Goal: Information Seeking & Learning: Learn about a topic

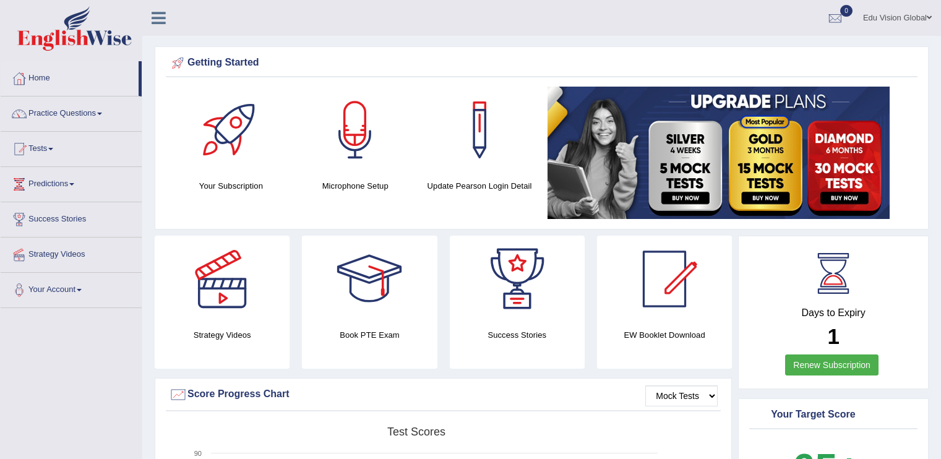
scroll to position [44, 0]
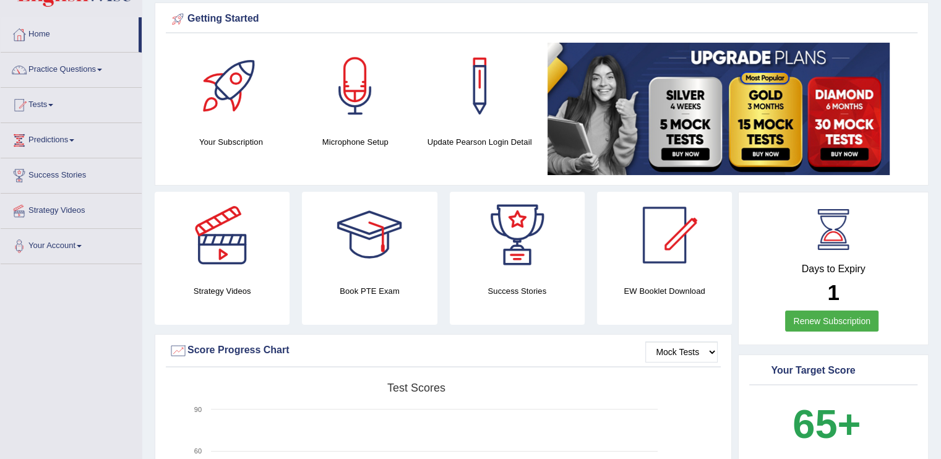
click at [827, 270] on h4 "Days to Expiry" at bounding box center [833, 269] width 162 height 11
click at [832, 311] on link "Renew Subscription" at bounding box center [831, 321] width 93 height 21
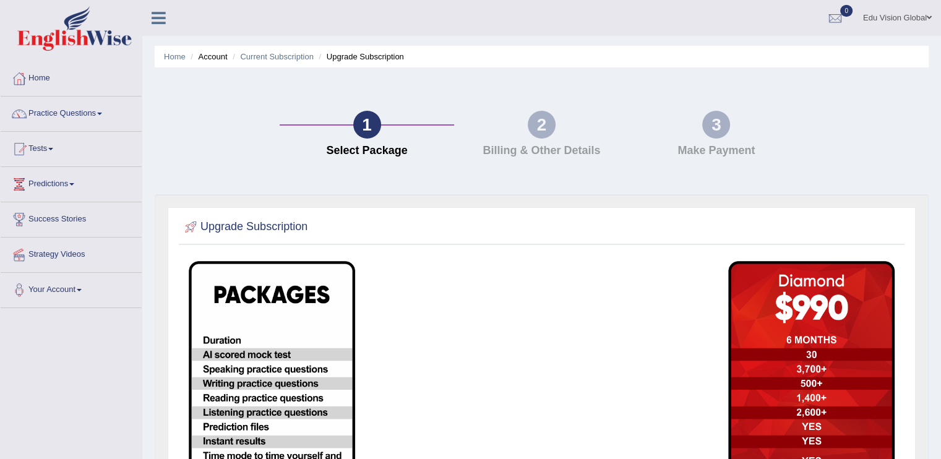
click at [547, 128] on div "2" at bounding box center [542, 125] width 28 height 28
click at [319, 311] on img at bounding box center [272, 448] width 166 height 374
click at [293, 233] on h2 "Upgrade Subscription" at bounding box center [245, 227] width 126 height 19
click at [50, 82] on link "Home" at bounding box center [71, 76] width 141 height 31
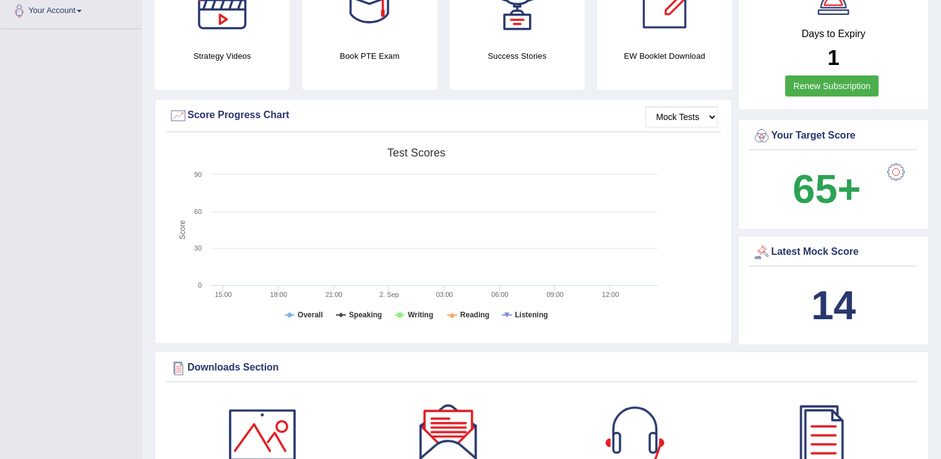
scroll to position [275, 0]
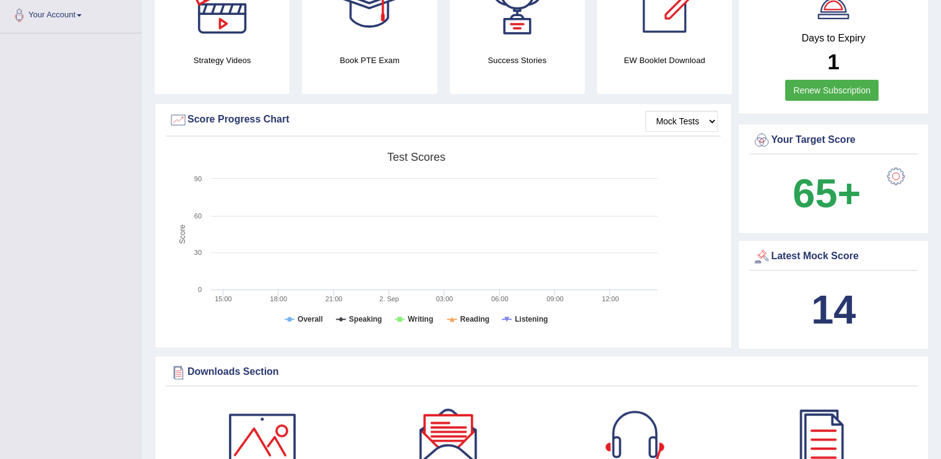
click at [802, 191] on b "65+" at bounding box center [827, 193] width 68 height 45
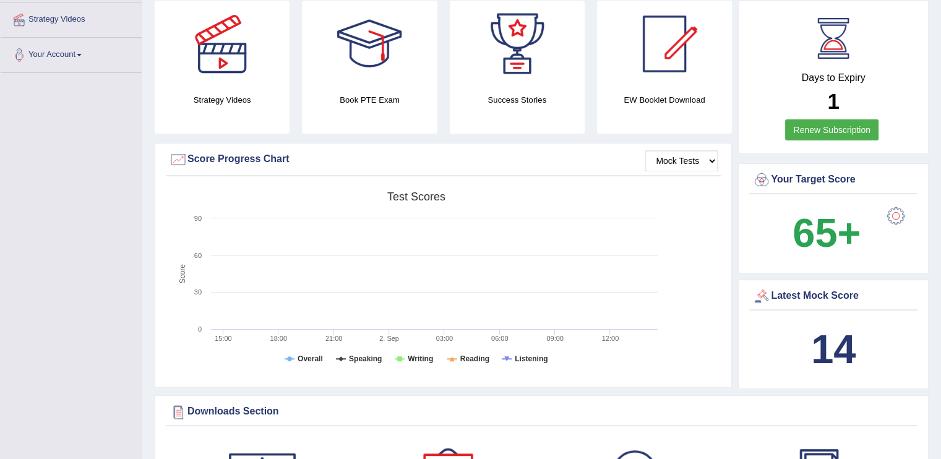
scroll to position [235, 0]
click at [899, 215] on div at bounding box center [896, 216] width 25 height 25
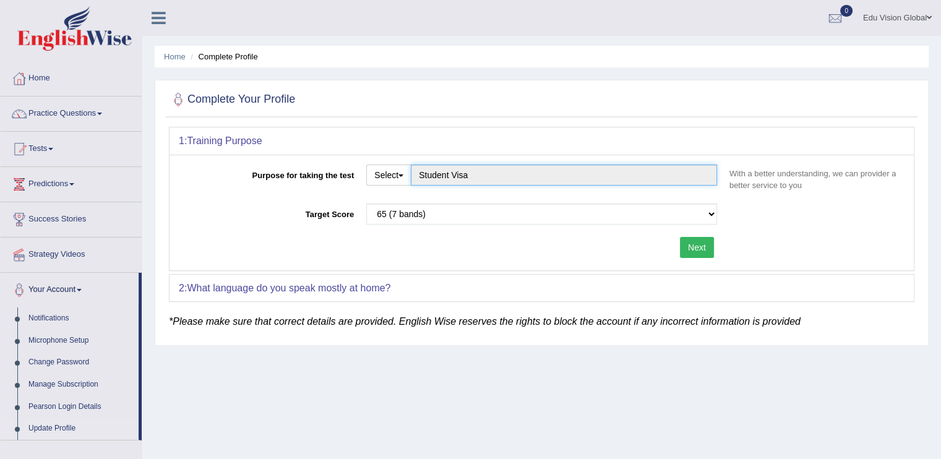
click at [640, 171] on input "Student Visa" at bounding box center [564, 175] width 306 height 21
click at [63, 81] on link "Home" at bounding box center [71, 76] width 141 height 31
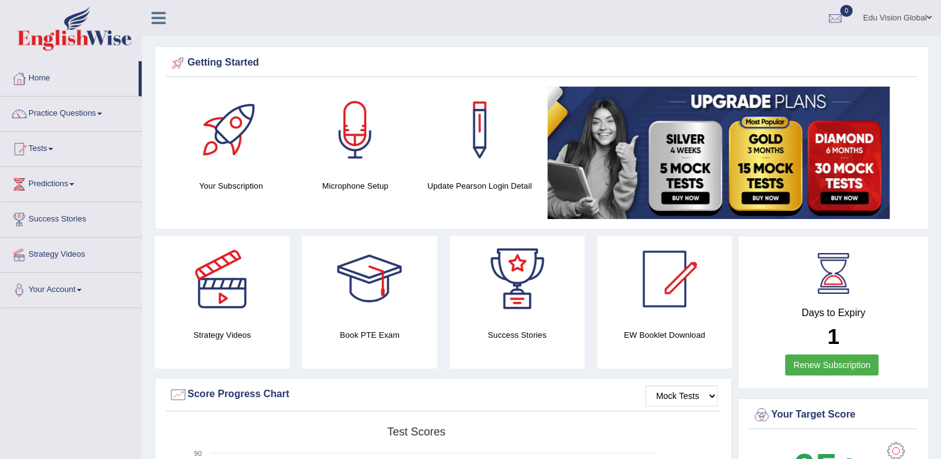
click at [503, 154] on div at bounding box center [479, 130] width 87 height 87
click at [97, 118] on link "Practice Questions" at bounding box center [71, 112] width 141 height 31
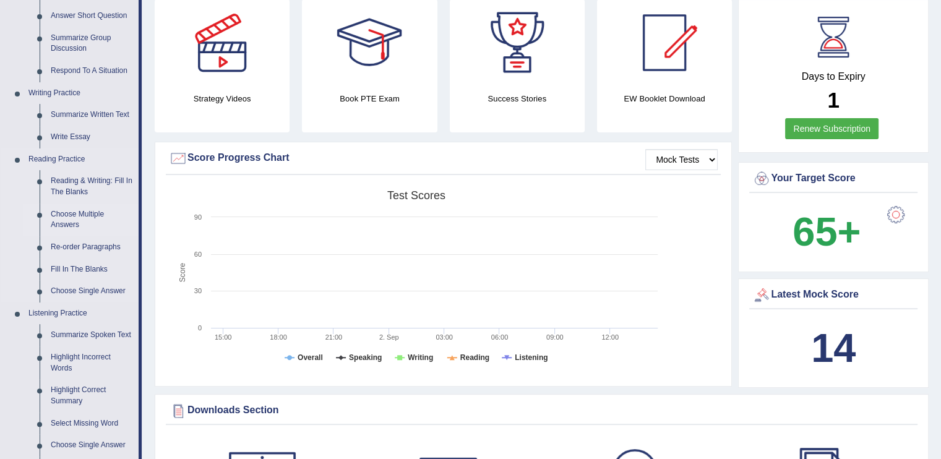
scroll to position [237, 0]
click at [92, 190] on link "Reading & Writing: Fill In The Blanks" at bounding box center [91, 186] width 93 height 33
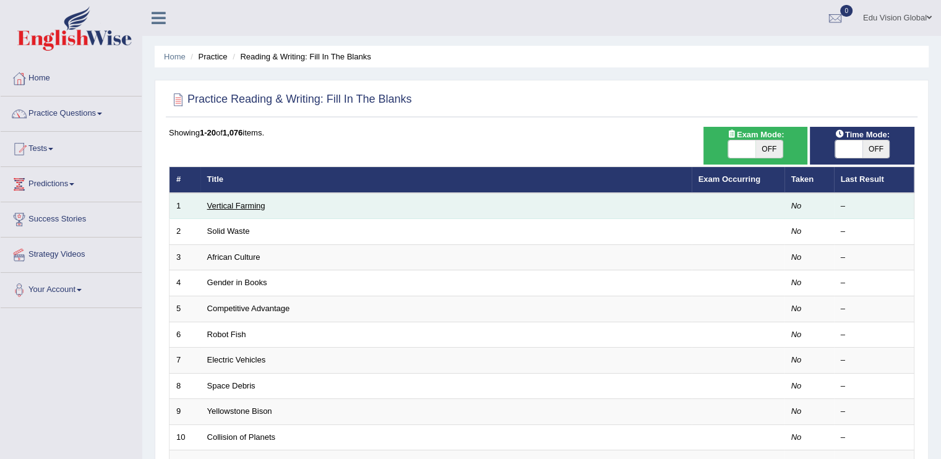
click at [236, 207] on link "Vertical Farming" at bounding box center [236, 205] width 58 height 9
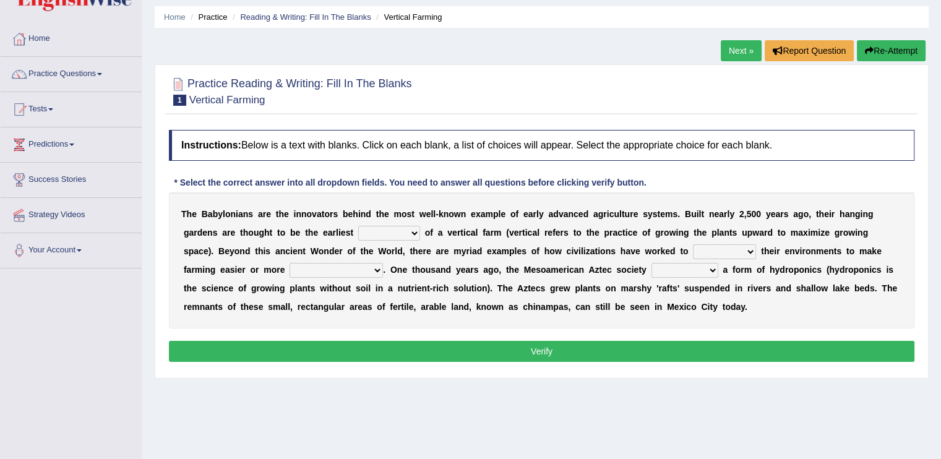
scroll to position [45, 0]
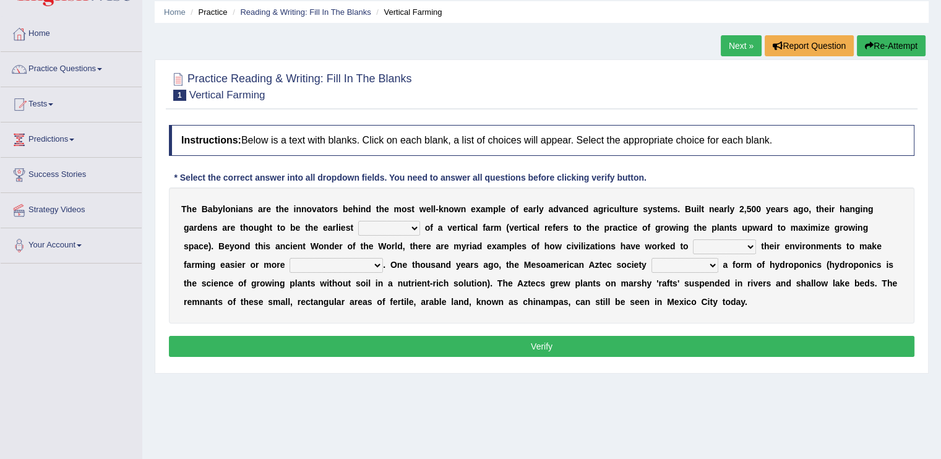
click at [384, 225] on select "prototype failure discredit protocol" at bounding box center [389, 228] width 62 height 15
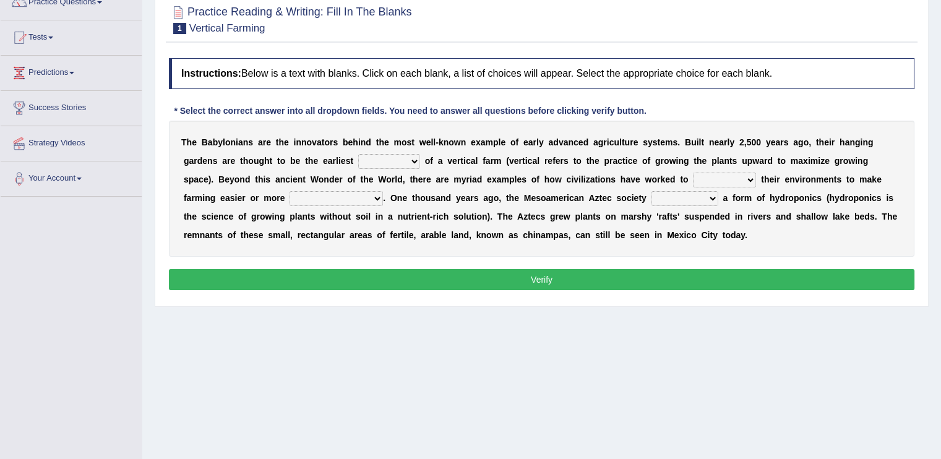
scroll to position [0, 0]
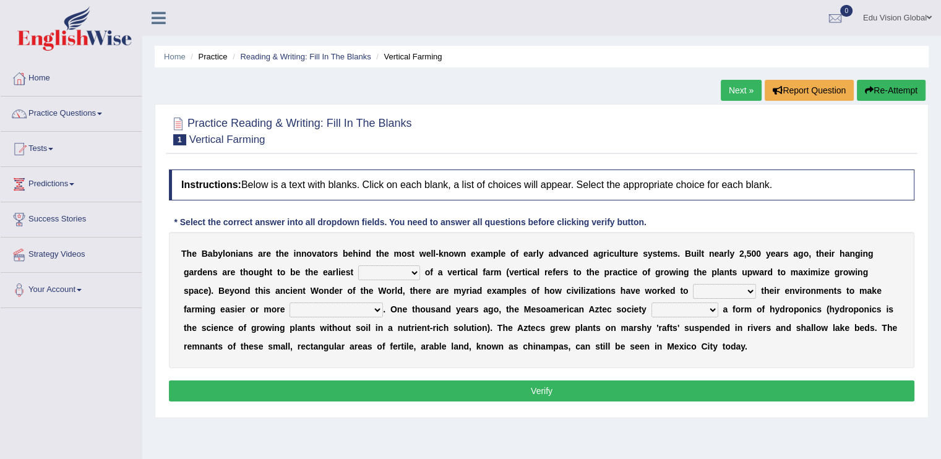
click at [366, 272] on select "prototype failure discredit protocol" at bounding box center [389, 272] width 62 height 15
